Goal: Task Accomplishment & Management: Use online tool/utility

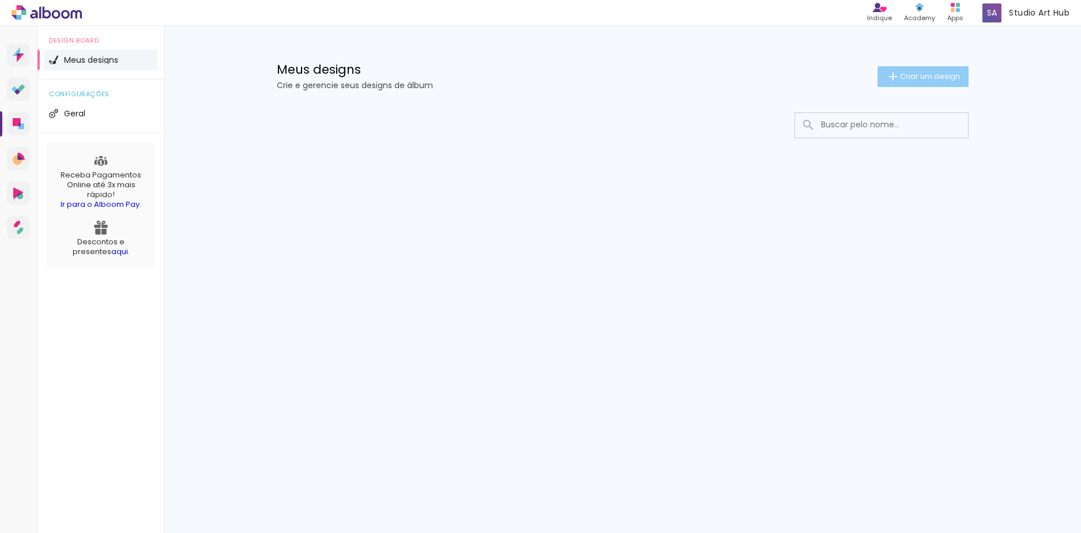
click at [894, 77] on iron-icon at bounding box center [893, 77] width 14 height 14
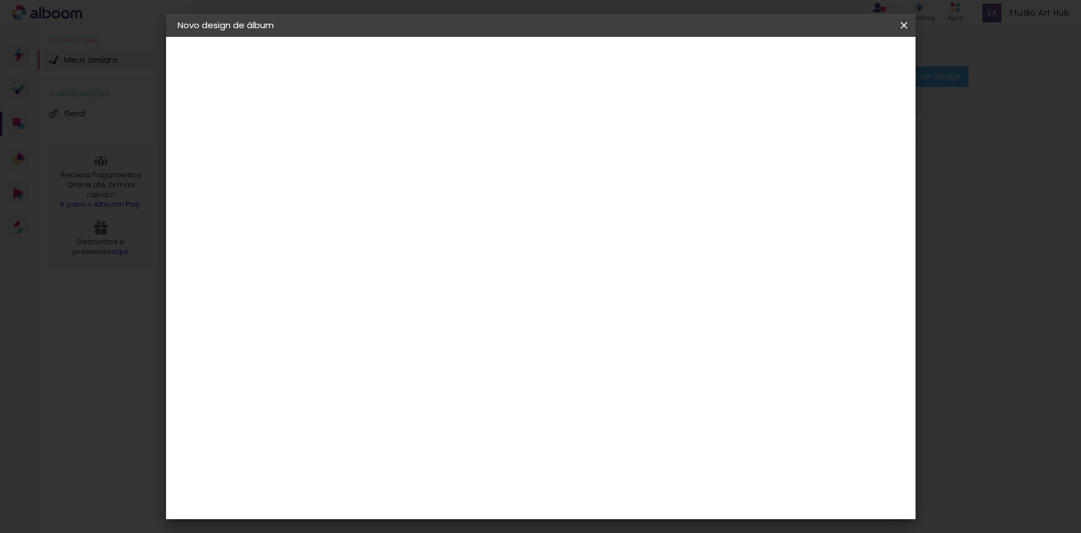
click at [366, 153] on input at bounding box center [366, 155] width 0 height 18
click at [366, 160] on input at bounding box center [366, 155] width 0 height 18
type input "Saulo e Rebeca 1 e 8 anos ("
type paper-input "Saulo e Rebeca 1 e 8 anos ("
drag, startPoint x: 596, startPoint y: 154, endPoint x: 546, endPoint y: 161, distance: 51.2
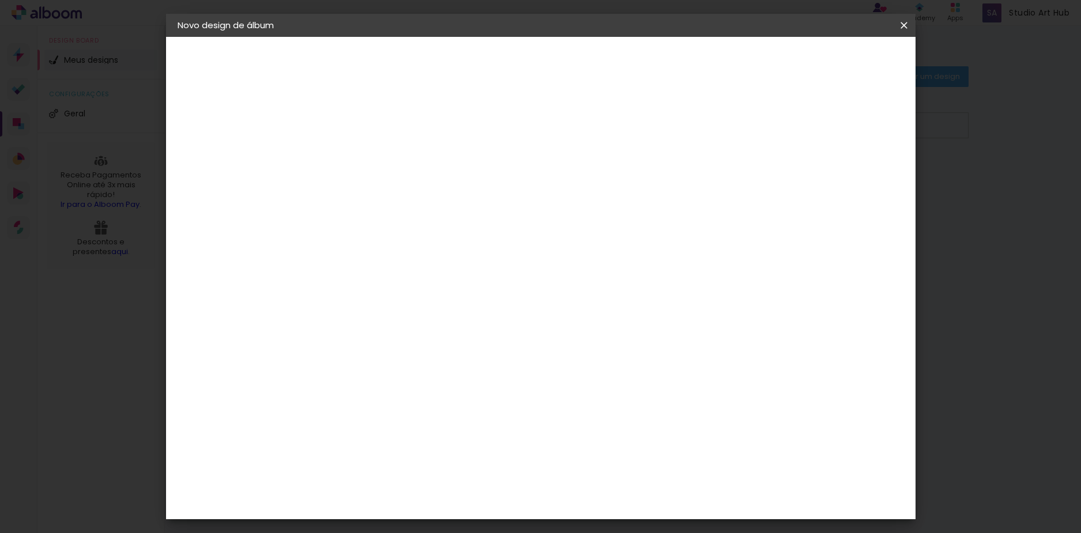
click at [366, 161] on input "Saulo e Rebeca 1 e 8 anos (" at bounding box center [366, 155] width 0 height 18
click at [366, 159] on input "Saulo e Rebeca 1 e 8 anos (" at bounding box center [366, 155] width 0 height 18
drag, startPoint x: 547, startPoint y: 153, endPoint x: 427, endPoint y: 142, distance: 120.9
click at [416, 135] on div "Informações Dê um título ao seu álbum. Avançar" at bounding box center [366, 86] width 100 height 98
click at [366, 160] on input "Rebeca e Saulo 1 e 8 anos (" at bounding box center [366, 155] width 0 height 18
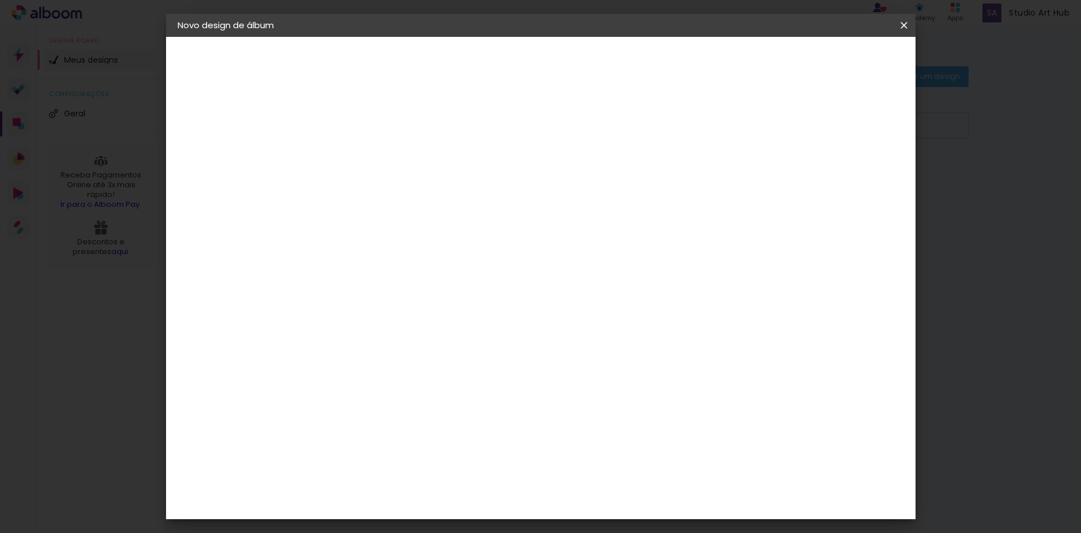
type input "Rebeca e Saulo 1 e 8 anos ("
type paper-input "Rebeca e Saulo 1 e 8 anos ("
type input "Rebeca e [PERSON_NAME] 1 e 8 anos ([DATE])"
type paper-input "Rebeca e [PERSON_NAME] 1 e 8 anos ([DATE])"
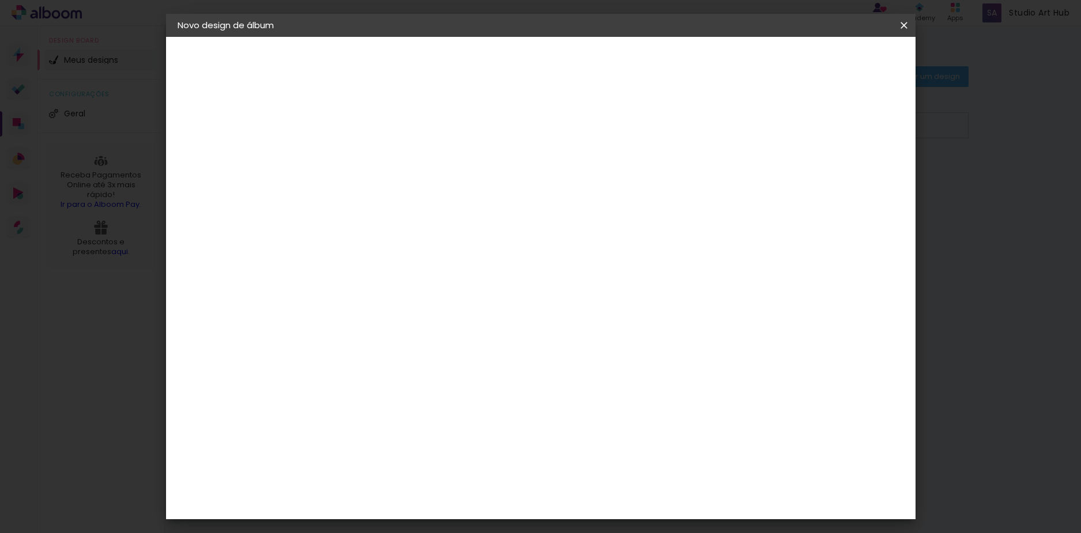
scroll to position [0, 0]
click at [0, 0] on slot "Avançar" at bounding box center [0, 0] width 0 height 0
click at [458, 228] on paper-input-container at bounding box center [395, 220] width 124 height 26
type input "Rait"
type paper-input "Rait"
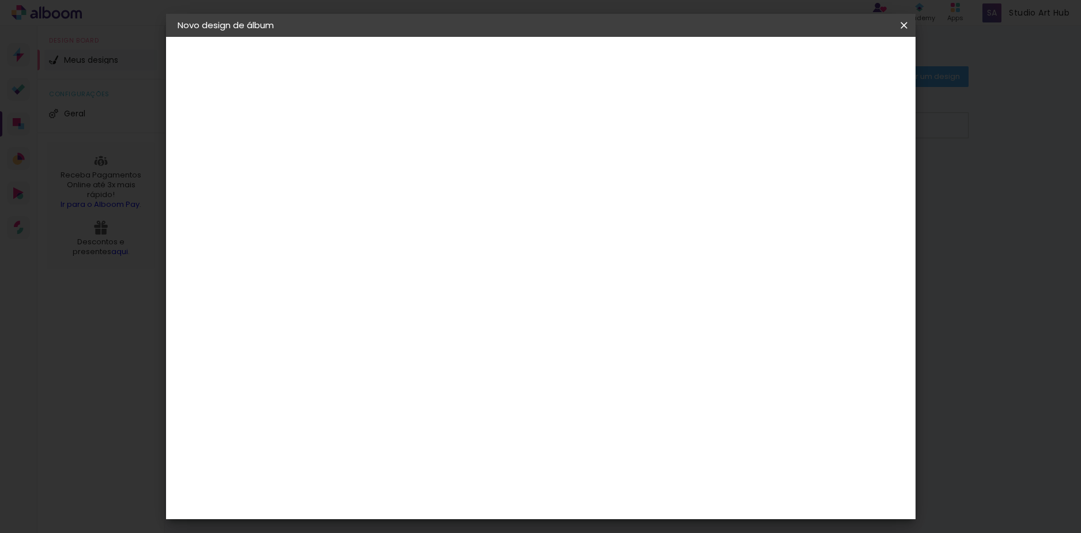
click at [435, 255] on paper-item "RaiTai" at bounding box center [383, 260] width 101 height 25
click at [0, 0] on slot "Avançar" at bounding box center [0, 0] width 0 height 0
click at [444, 186] on span "20 × 25" at bounding box center [417, 201] width 54 height 31
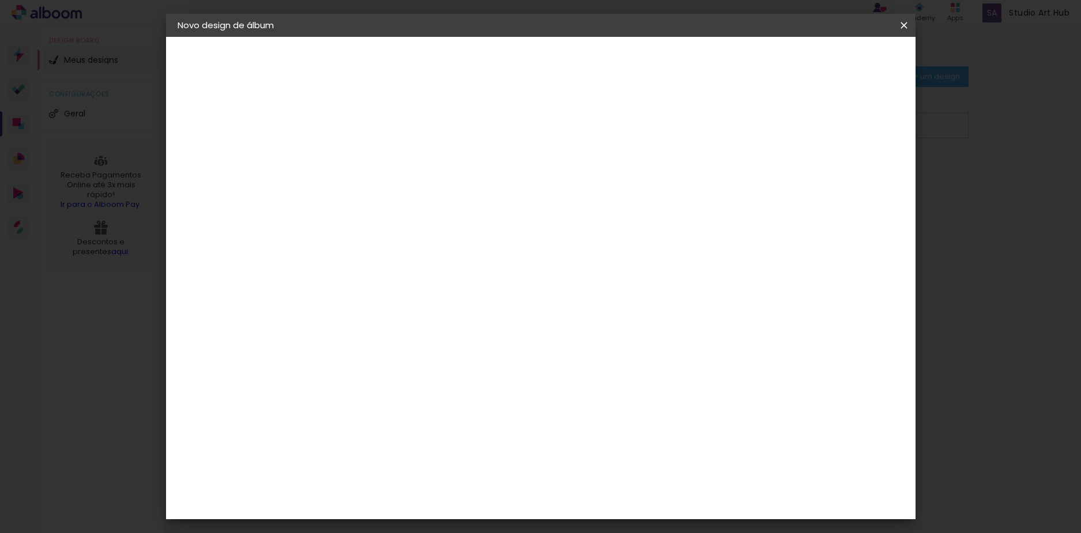
click at [554, 54] on paper-button "Avançar" at bounding box center [525, 61] width 56 height 20
click at [766, 125] on div at bounding box center [761, 124] width 10 height 10
type paper-checkbox "on"
click at [766, 124] on div at bounding box center [761, 124] width 10 height 10
click at [766, 123] on div at bounding box center [761, 124] width 10 height 10
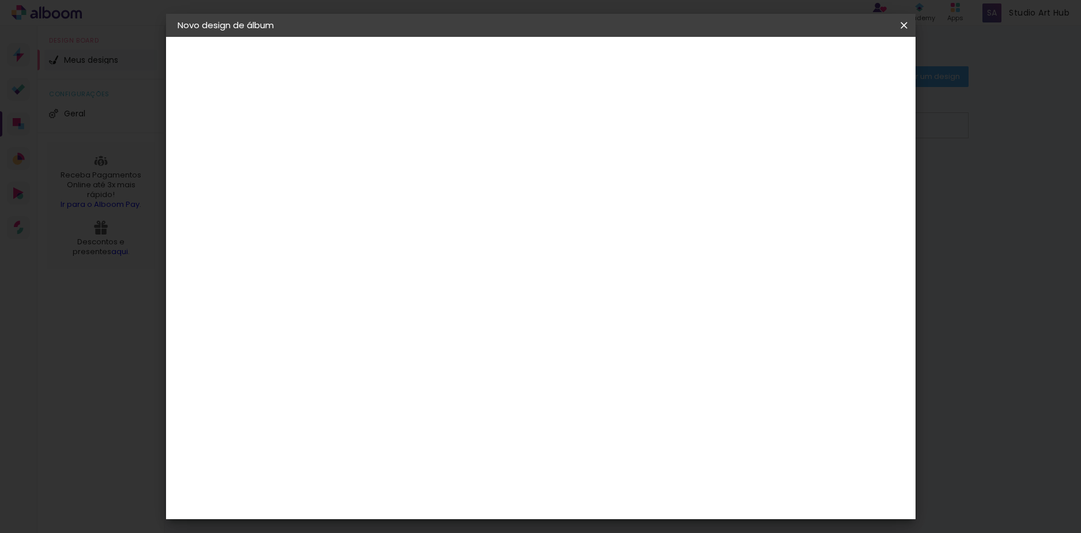
click at [343, 115] on paper-input-container "Espaço entre fotos 2 mm" at bounding box center [366, 125] width 66 height 26
drag, startPoint x: 359, startPoint y: 119, endPoint x: 371, endPoint y: 118, distance: 11.7
click at [360, 119] on input "2" at bounding box center [357, 124] width 40 height 14
type input "3"
type paper-input "3"
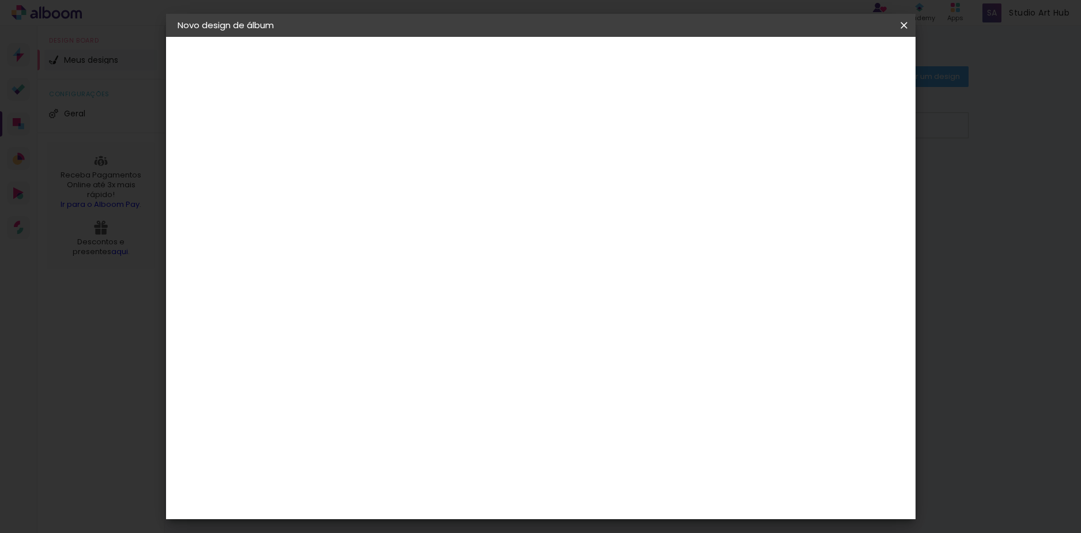
click at [371, 118] on input "3" at bounding box center [357, 124] width 40 height 14
type input "4"
type paper-input "4"
click at [373, 121] on input "4" at bounding box center [357, 124] width 40 height 14
type input "5"
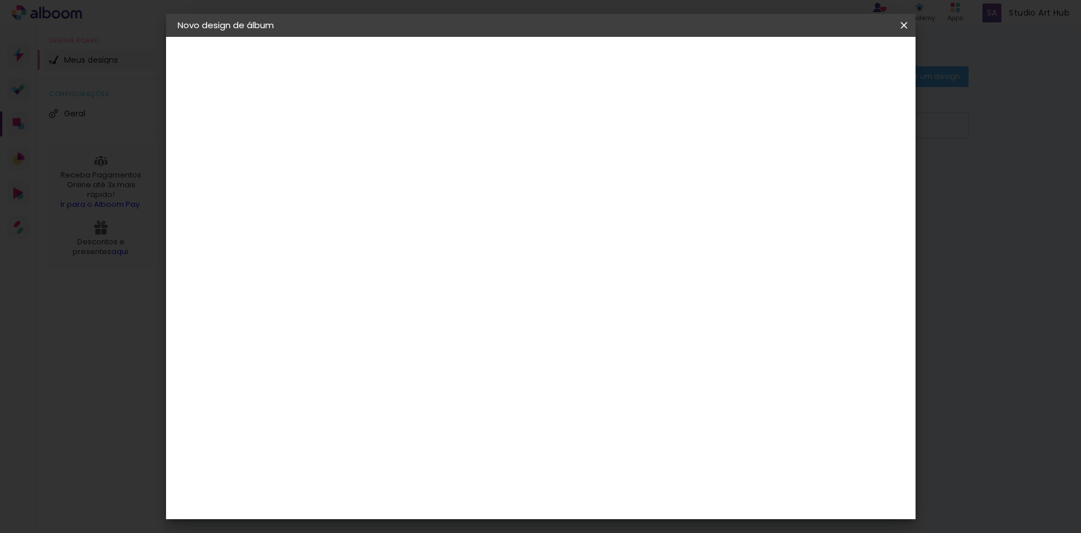
type paper-input "5"
click at [373, 121] on input "5" at bounding box center [357, 124] width 40 height 14
type input "6"
type paper-input "6"
click at [373, 121] on input "6" at bounding box center [357, 124] width 40 height 14
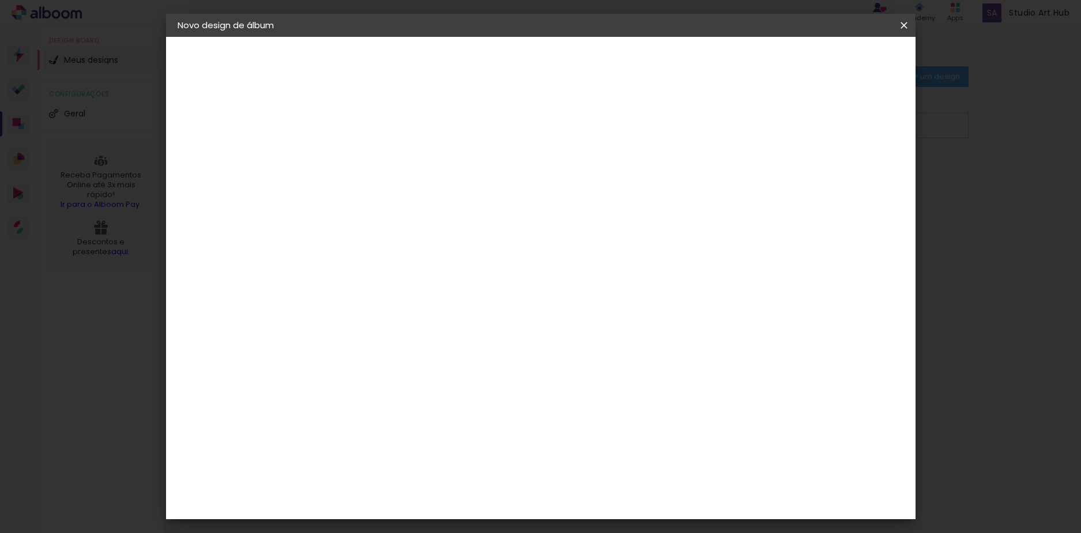
type input "5"
type paper-input "5"
click at [373, 126] on input "5" at bounding box center [357, 124] width 40 height 14
type input "4"
type paper-input "4"
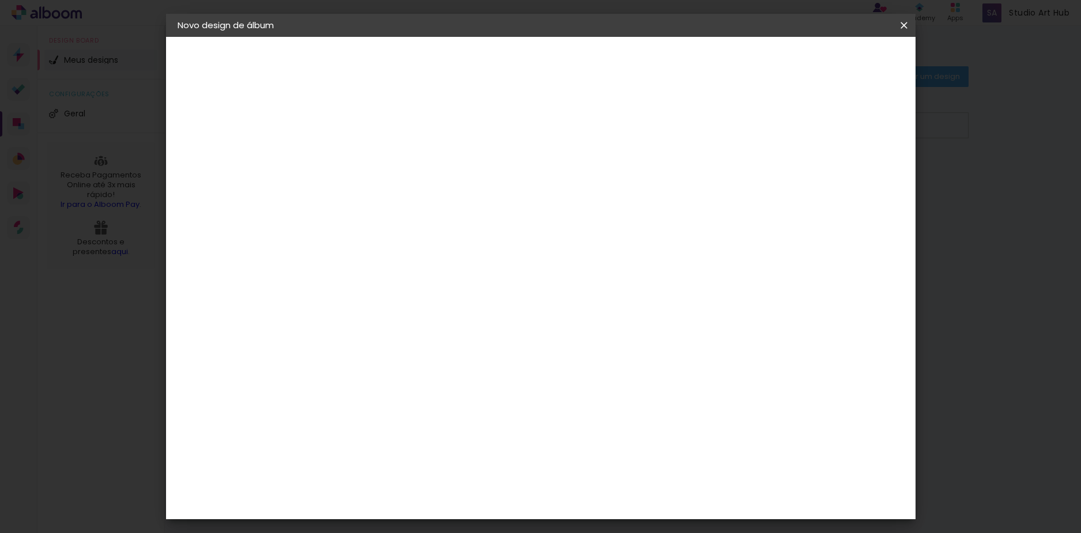
click at [373, 126] on input "4" at bounding box center [357, 124] width 40 height 14
type input "3"
type paper-input "3"
click at [373, 126] on input "3" at bounding box center [357, 124] width 40 height 14
type input "2"
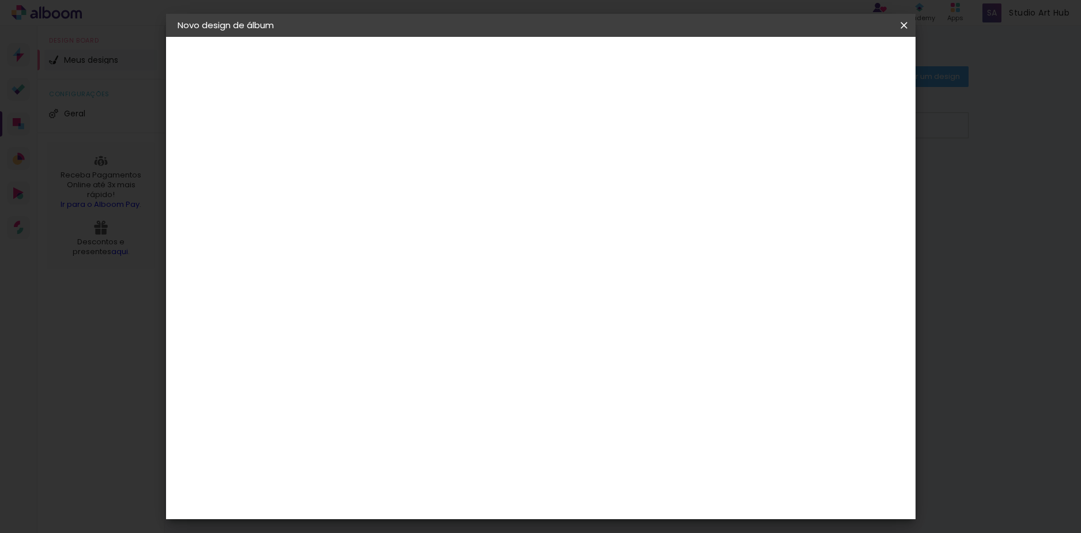
type paper-input "2"
click at [373, 126] on input "2" at bounding box center [357, 124] width 40 height 14
click at [375, 114] on paper-input-container "Espaço entre fotos 2 mm" at bounding box center [366, 125] width 66 height 26
click at [368, 142] on div "25.4 cm Largura da página 20.3 cm Altura 50.8 cm Largura da lâmina (2 páginas) …" at bounding box center [588, 184] width 510 height 92
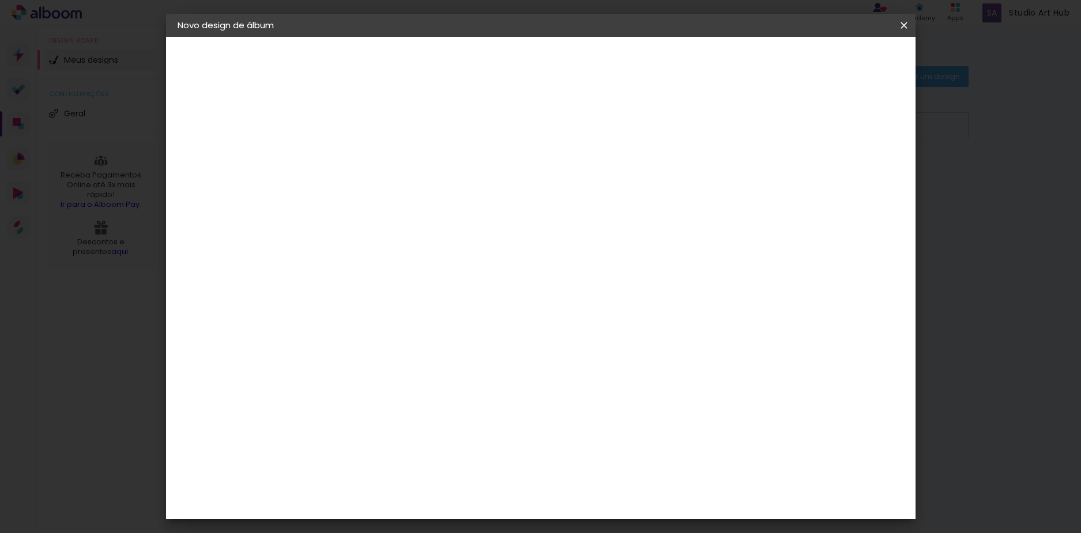
type input "3"
type paper-input "3"
click at [372, 120] on input "3" at bounding box center [357, 124] width 40 height 14
type input "4"
type paper-input "4"
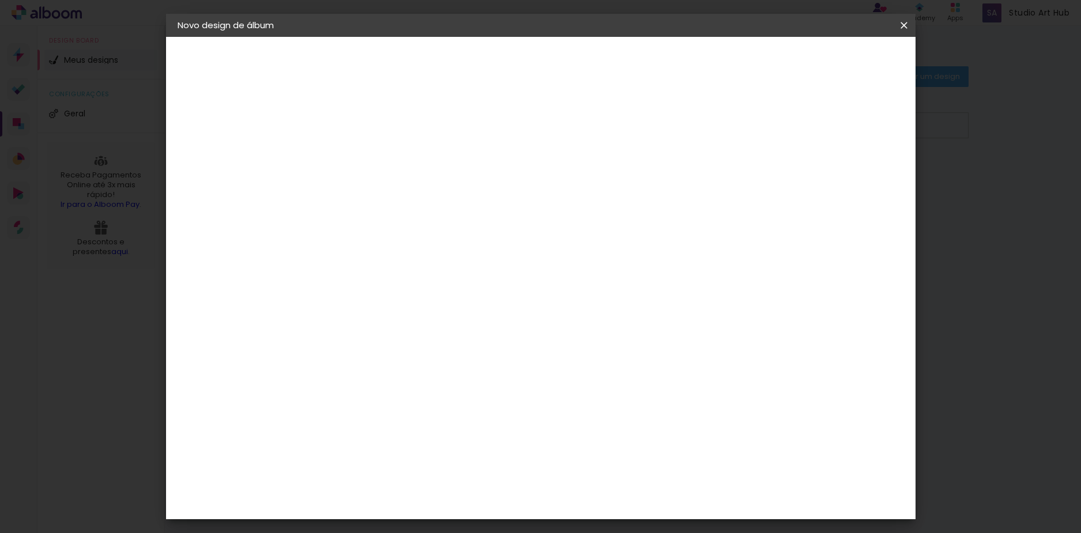
click at [372, 120] on input "4" at bounding box center [357, 124] width 40 height 14
type input "5"
type paper-input "5"
click at [372, 120] on input "5" at bounding box center [357, 124] width 40 height 14
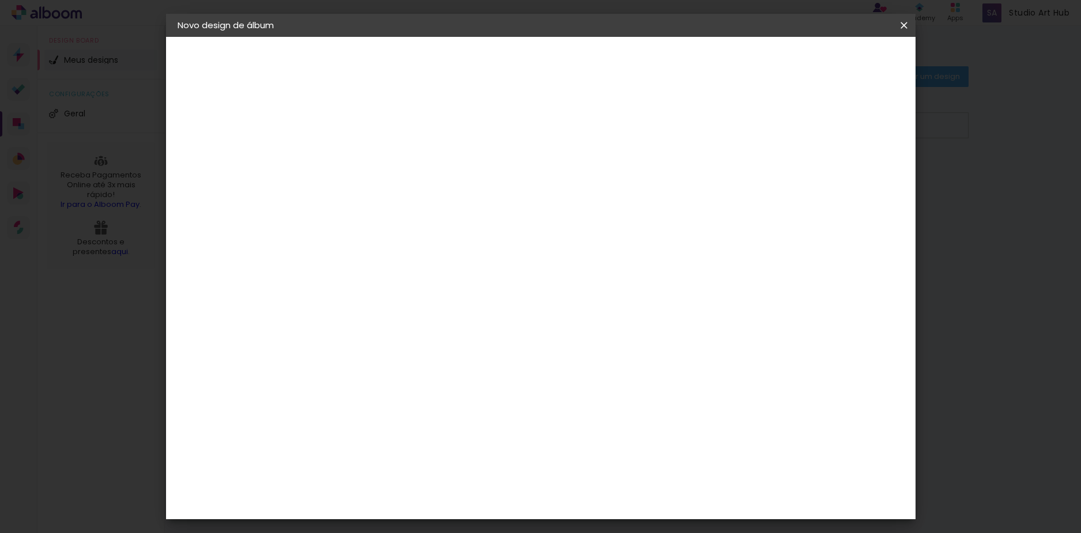
drag, startPoint x: 672, startPoint y: 236, endPoint x: 648, endPoint y: 237, distance: 23.7
click at [658, 237] on quentale-layouter at bounding box center [588, 264] width 418 height 167
click at [832, 63] on span "Iniciar design" at bounding box center [805, 61] width 52 height 8
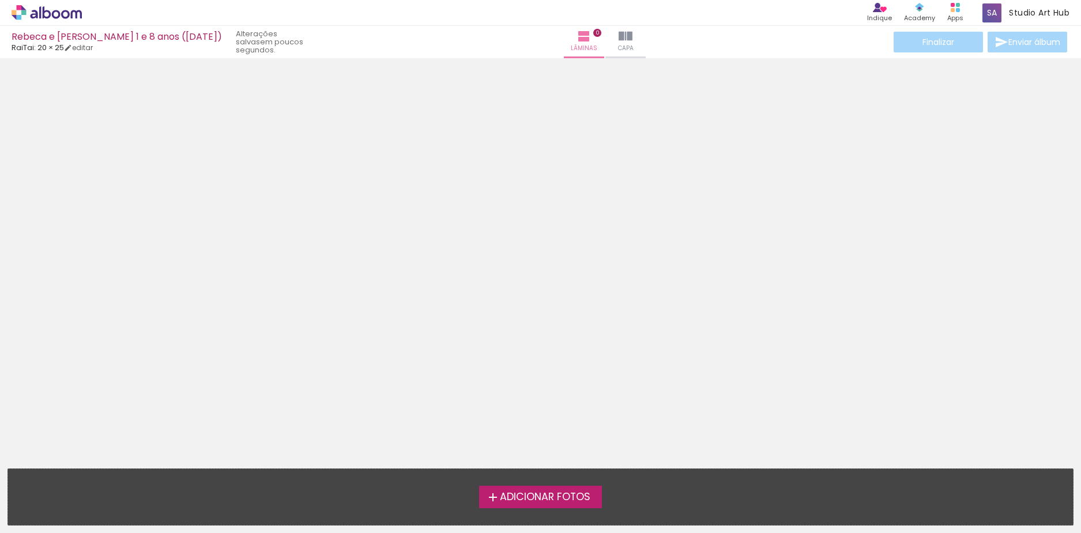
click at [541, 496] on span "Adicionar Fotos" at bounding box center [545, 497] width 90 height 10
click at [0, 0] on input "file" at bounding box center [0, 0] width 0 height 0
click at [618, 50] on span "Capa" at bounding box center [626, 48] width 16 height 10
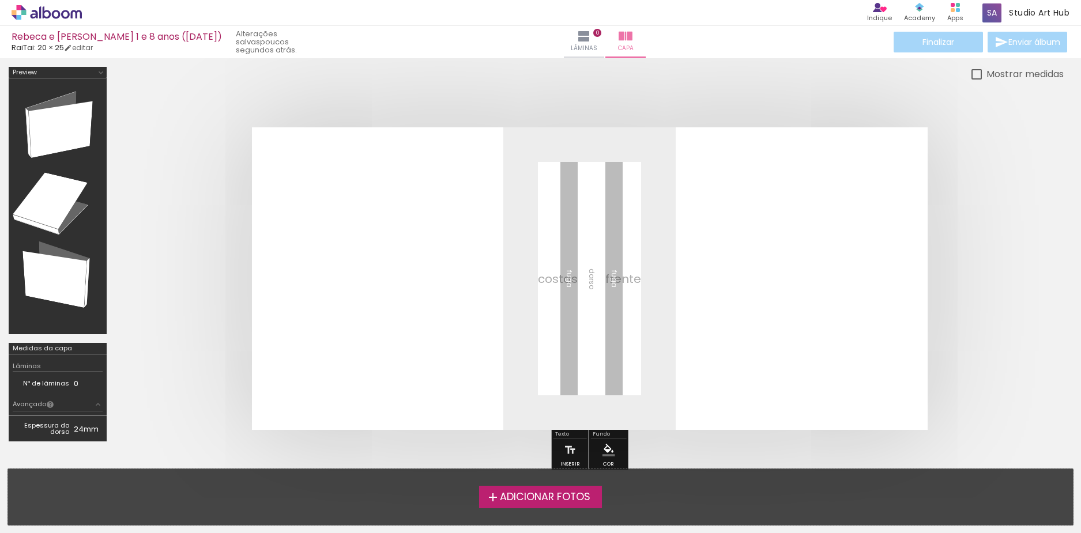
click at [420, 296] on quentale-layouter at bounding box center [589, 278] width 675 height 303
click at [577, 37] on iron-icon at bounding box center [584, 36] width 14 height 14
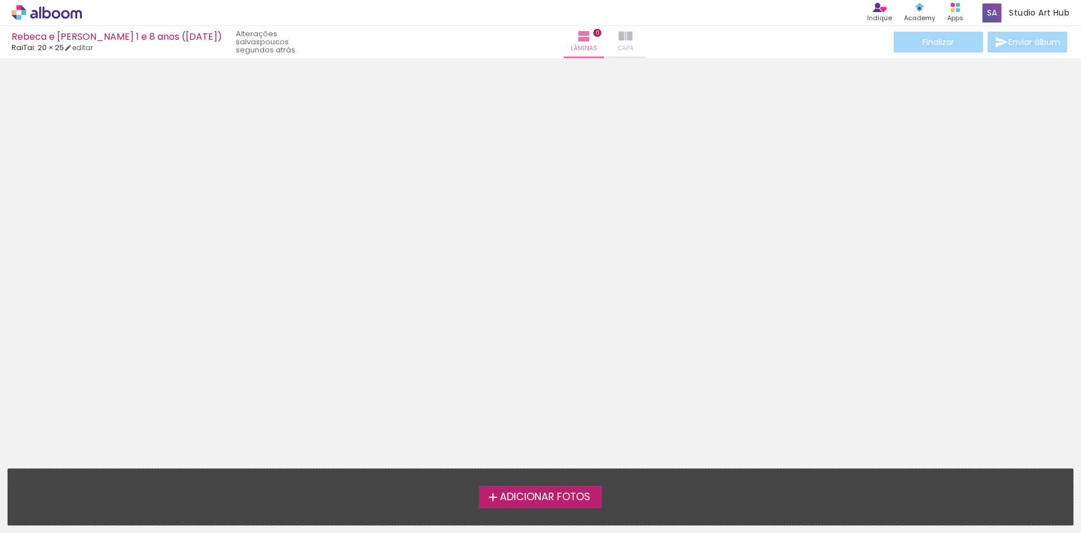
click at [618, 39] on iron-icon at bounding box center [625, 36] width 14 height 14
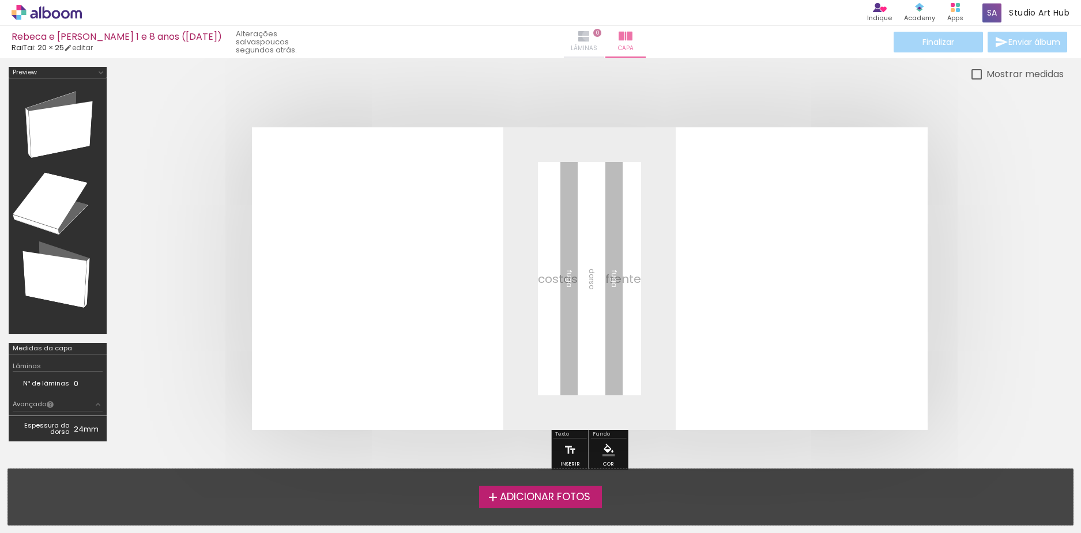
click at [577, 35] on iron-icon at bounding box center [584, 36] width 14 height 14
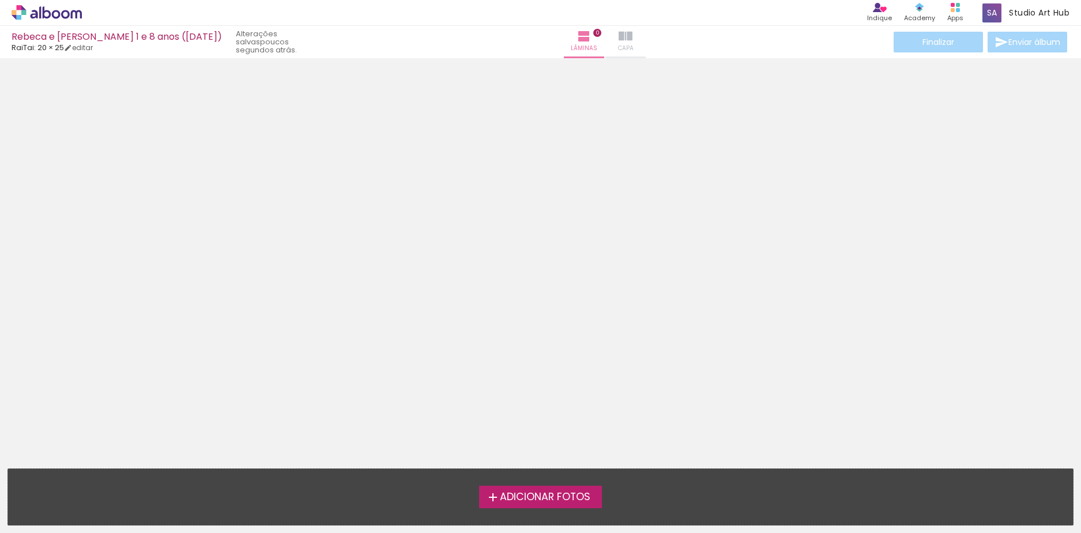
click at [618, 40] on iron-icon at bounding box center [625, 36] width 14 height 14
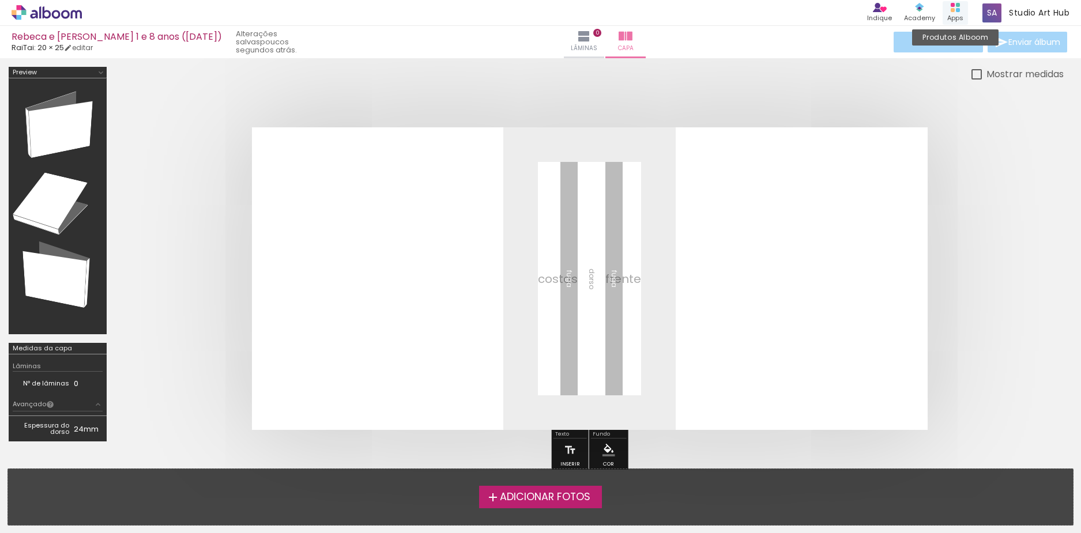
click at [957, 12] on rect at bounding box center [958, 10] width 4 height 4
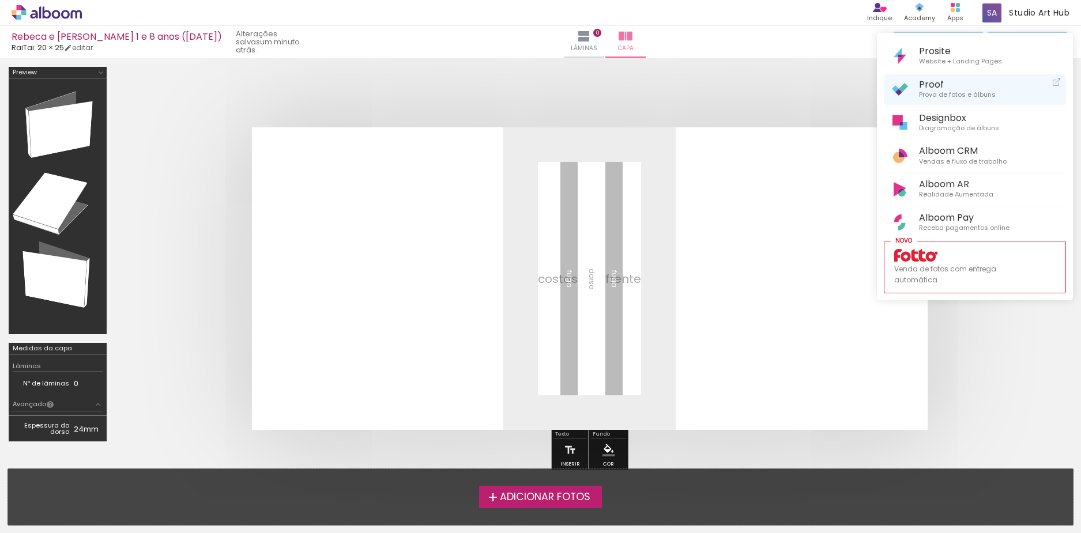
click at [947, 90] on span "Prova de fotos e álbuns" at bounding box center [957, 95] width 77 height 10
